Goal: Complete application form

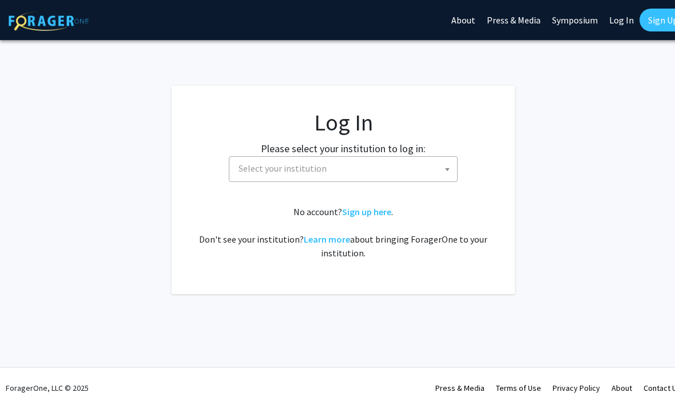
click at [446, 179] on span at bounding box center [447, 169] width 11 height 25
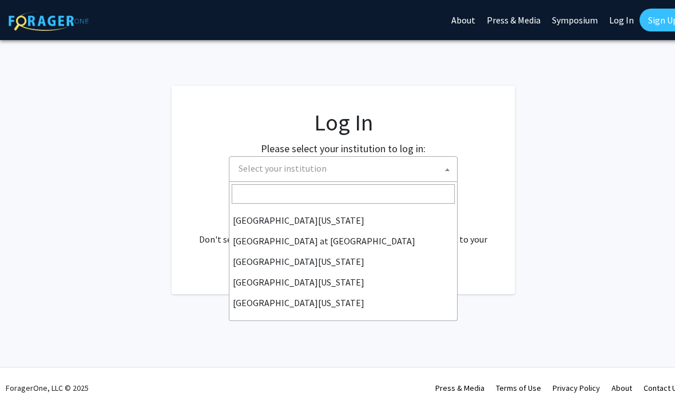
scroll to position [400, 0]
select select "13"
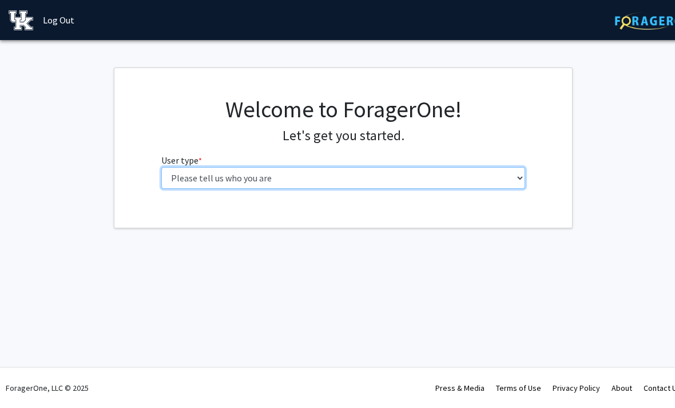
click at [484, 179] on select "Please tell us who you are Undergraduate Student Master's Student Doctoral Cand…" at bounding box center [343, 178] width 364 height 22
select select "1: undergrad"
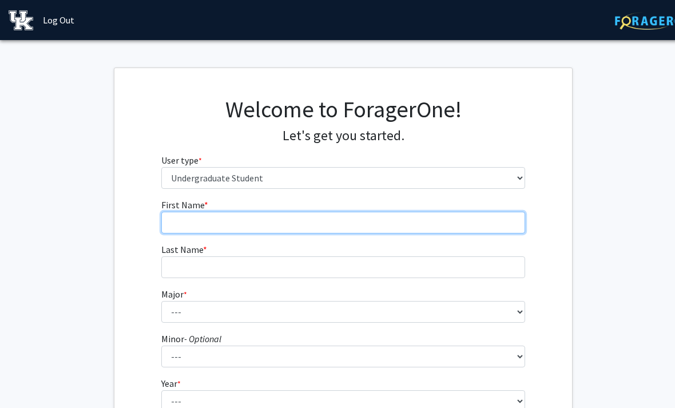
click at [418, 221] on input "First Name * required" at bounding box center [343, 223] width 364 height 22
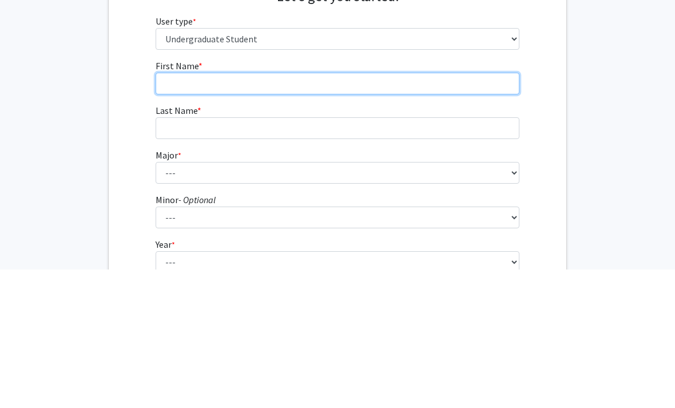
type input "[PERSON_NAME]"
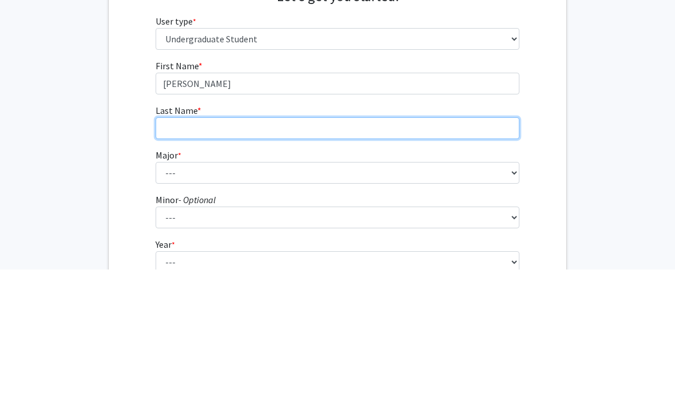
type input "[PERSON_NAME]"
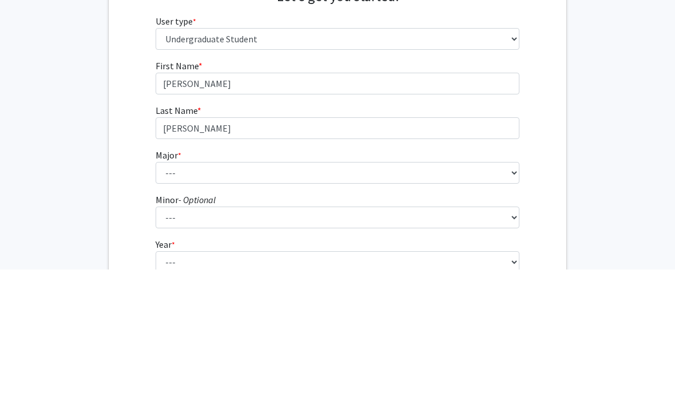
scroll to position [139, 6]
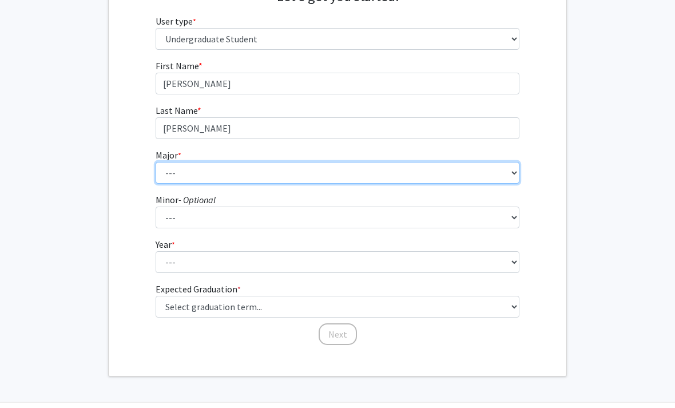
click at [387, 167] on select "--- Accounting Aerospace Engineering African American & Africana Studies Agricu…" at bounding box center [338, 173] width 364 height 22
select select "111: 948"
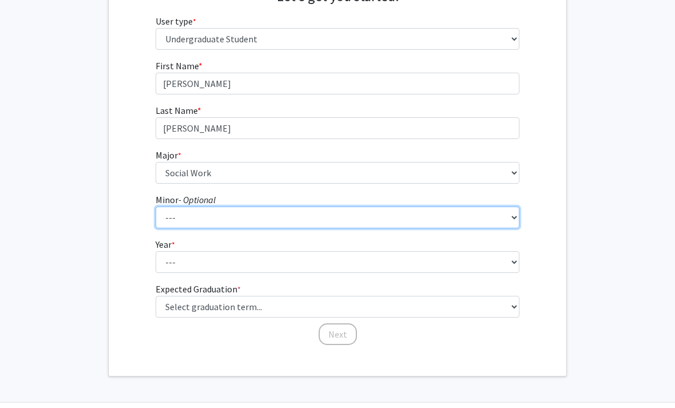
click at [343, 224] on select "--- African American & Africana Studies Agricultural Economics American Studies…" at bounding box center [338, 218] width 364 height 22
click at [344, 227] on select "--- African American & Africana Studies Agricultural Economics American Studies…" at bounding box center [338, 218] width 364 height 22
select select "20: 672"
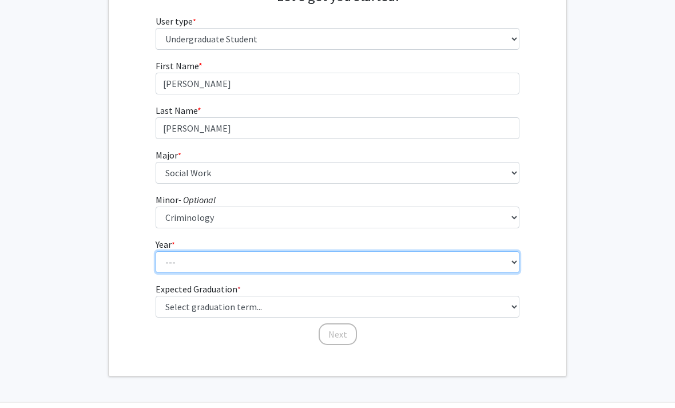
click at [361, 256] on select "--- First-year Sophomore Junior Senior Postbaccalaureate Certificate" at bounding box center [338, 262] width 364 height 22
select select "1: first-year"
click at [355, 263] on select "--- First-year Sophomore Junior Senior Postbaccalaureate Certificate" at bounding box center [338, 262] width 364 height 22
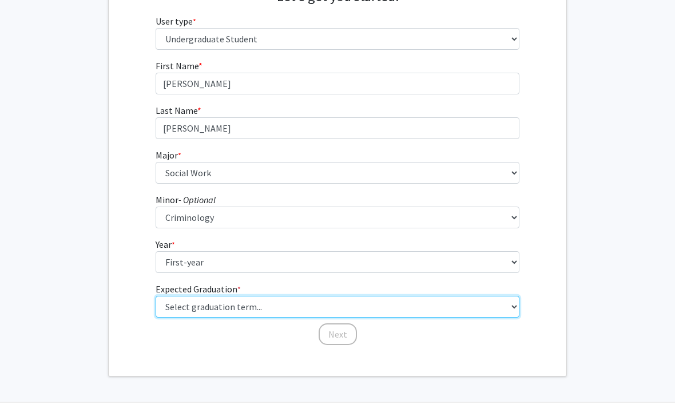
click at [372, 315] on select "Select graduation term... Spring 2025 Summer 2025 Fall 2025 Winter 2025 Spring …" at bounding box center [338, 307] width 364 height 22
select select "17: spring_2029"
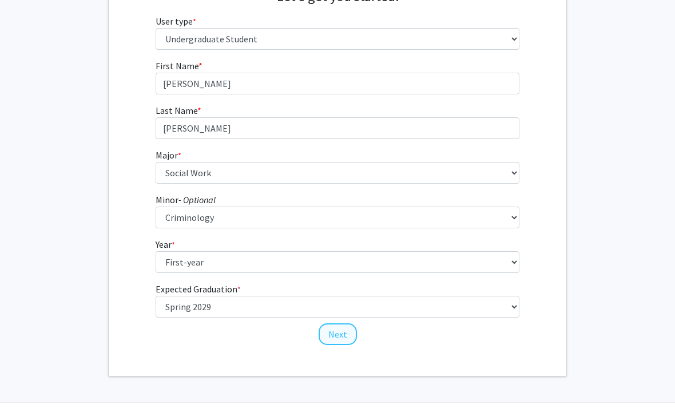
click at [342, 330] on button "Next" at bounding box center [338, 334] width 38 height 22
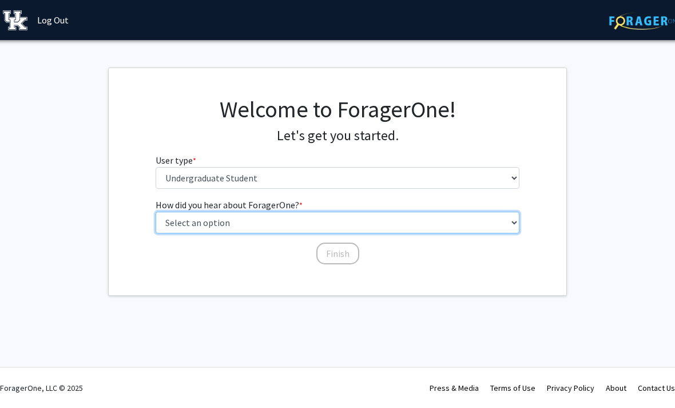
click at [374, 227] on select "Select an option Peer/student recommendation Faculty/staff recommendation Unive…" at bounding box center [338, 223] width 364 height 22
select select "3: university_website"
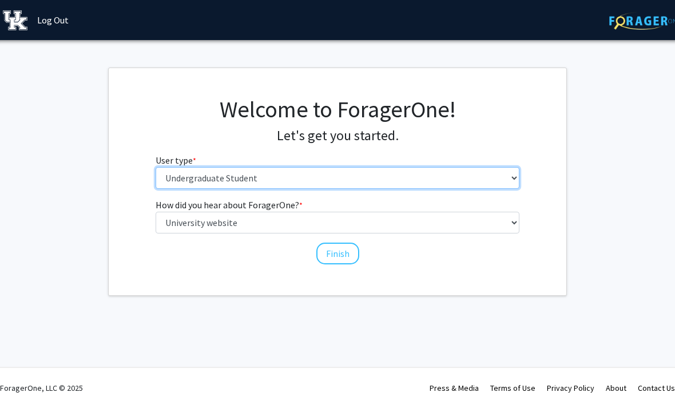
click at [352, 180] on select "Please tell us who you are Undergraduate Student Master's Student Doctoral Cand…" at bounding box center [338, 178] width 364 height 22
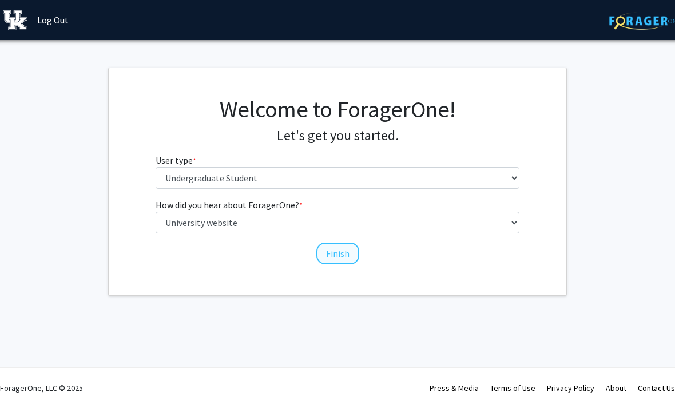
click at [343, 255] on button "Finish" at bounding box center [337, 254] width 43 height 22
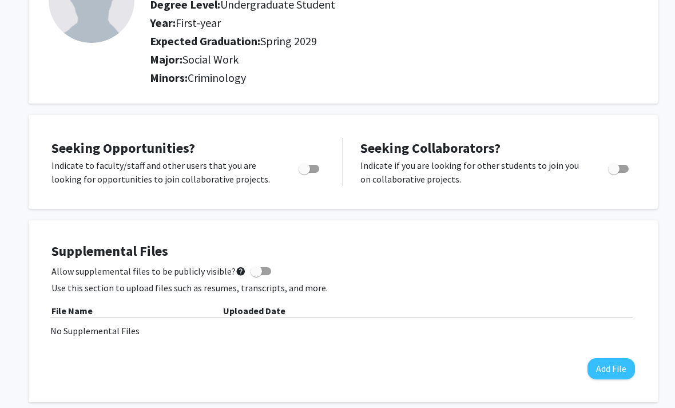
scroll to position [118, 0]
click at [313, 165] on span "Toggle" at bounding box center [309, 169] width 21 height 8
click at [304, 173] on input "Are you actively seeking opportunities?" at bounding box center [304, 173] width 1 height 1
checkbox input "true"
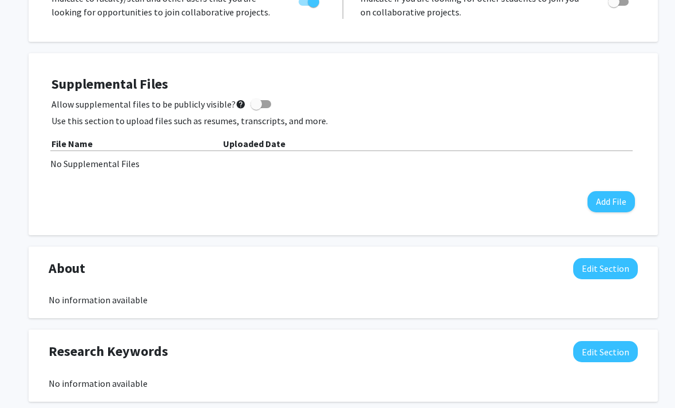
scroll to position [0, 0]
